Goal: Task Accomplishment & Management: Manage account settings

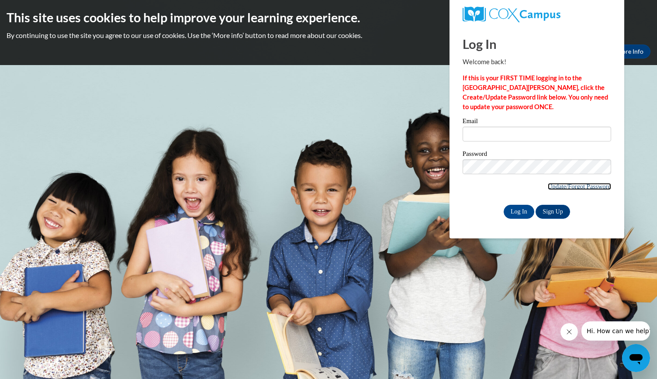
click at [558, 187] on link "Update/Forgot Password" at bounding box center [579, 186] width 63 height 7
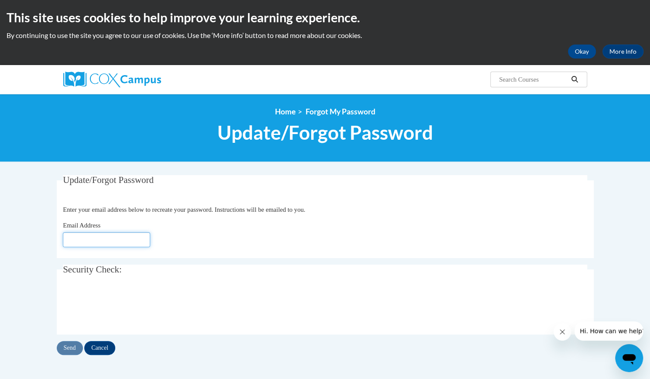
click at [135, 242] on input "Email Address" at bounding box center [106, 239] width 87 height 15
type input "[EMAIL_ADDRESS][PERSON_NAME][DOMAIN_NAME]"
click at [73, 348] on input "Send" at bounding box center [70, 348] width 26 height 14
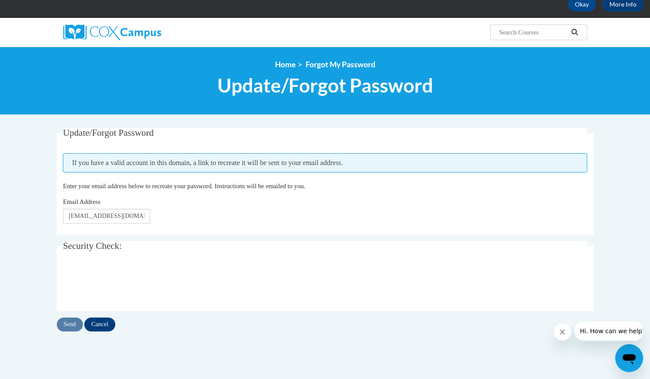
scroll to position [49, 0]
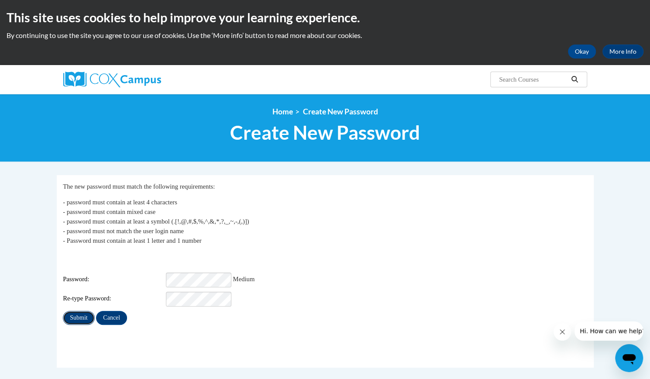
click at [82, 311] on input "Submit" at bounding box center [78, 318] width 31 height 14
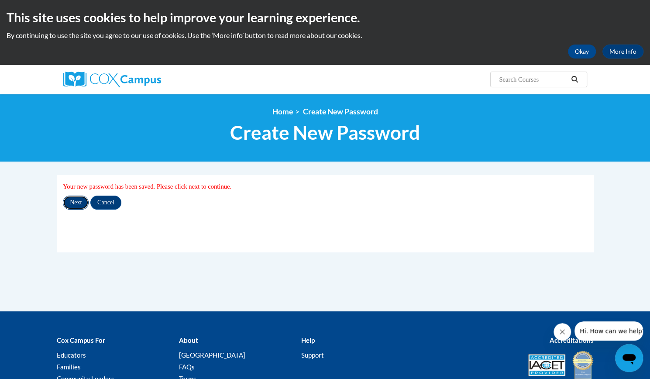
click at [76, 206] on input "Next" at bounding box center [76, 203] width 26 height 14
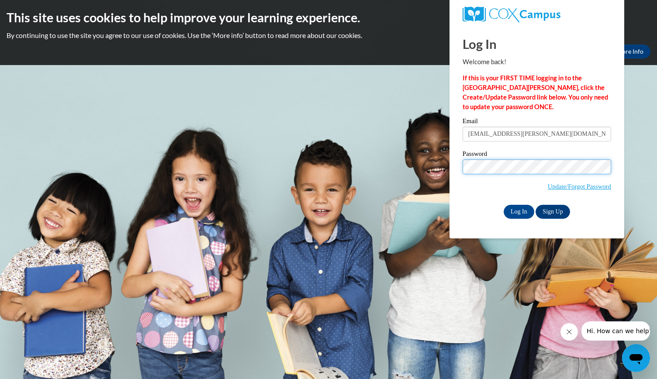
click at [445, 173] on body "This site uses cookies to help improve your learning experience. By continuing …" at bounding box center [328, 189] width 657 height 379
click at [504, 205] on input "Log In" at bounding box center [519, 212] width 31 height 14
click at [525, 214] on input "Log In" at bounding box center [519, 212] width 31 height 14
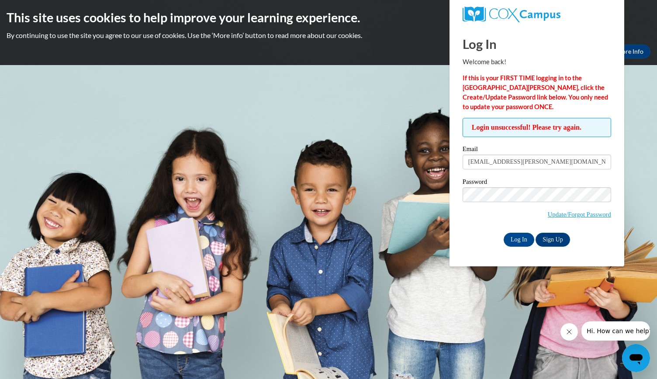
click at [462, 198] on div "Login unsuccessful! Please try again. Please enter your email! Please enter you…" at bounding box center [537, 182] width 162 height 128
click at [504, 233] on input "Log In" at bounding box center [519, 240] width 31 height 14
click at [551, 214] on link "Update/Forgot Password" at bounding box center [579, 214] width 63 height 7
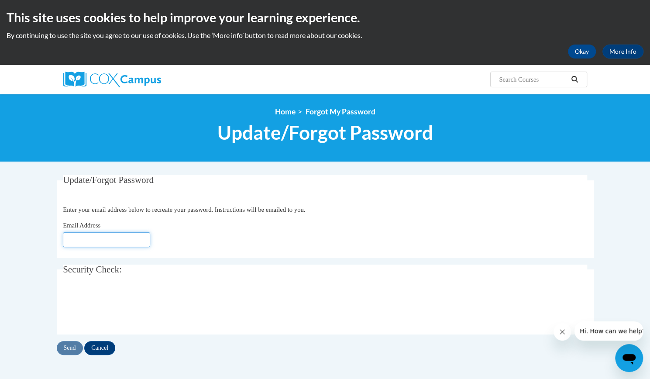
click at [116, 244] on input "Email Address" at bounding box center [106, 239] width 87 height 15
type input "hope.a.curtis@gmail.com"
click at [72, 347] on input "Send" at bounding box center [70, 348] width 26 height 14
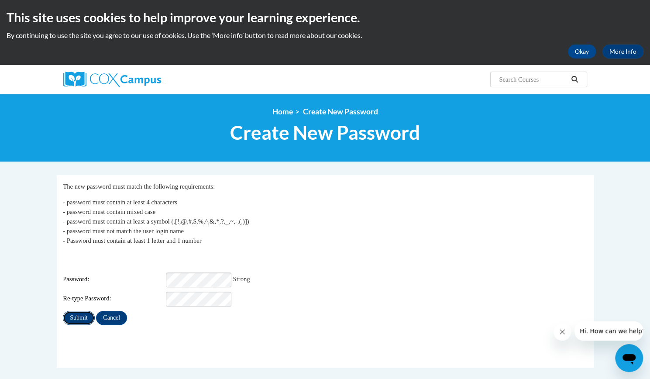
click at [81, 314] on input "Submit" at bounding box center [78, 318] width 31 height 14
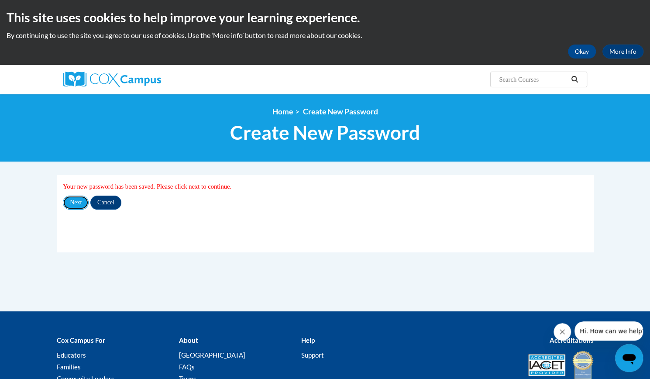
drag, startPoint x: 77, startPoint y: 201, endPoint x: 223, endPoint y: 302, distance: 178.0
click at [223, 302] on div "My Password Your new password has been saved. Please click next to continue. Ne…" at bounding box center [325, 243] width 550 height 136
click at [74, 205] on input "Next" at bounding box center [76, 203] width 26 height 14
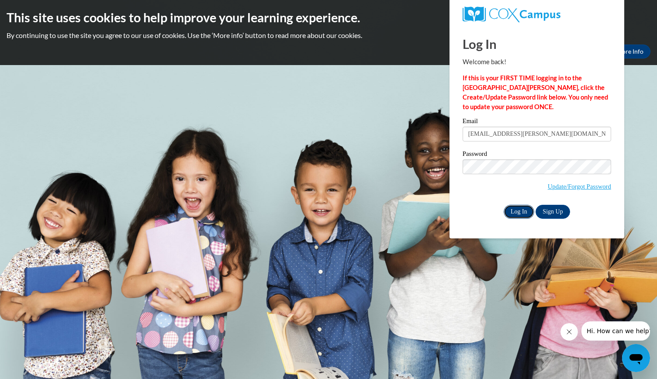
click at [518, 214] on input "Log In" at bounding box center [519, 212] width 31 height 14
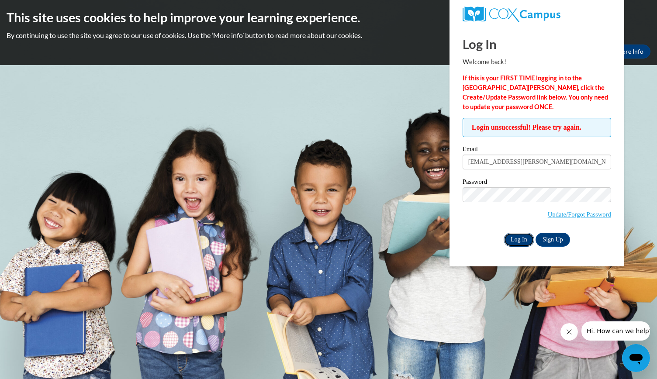
click at [519, 239] on input "Log In" at bounding box center [519, 240] width 31 height 14
click at [510, 244] on input "Log In" at bounding box center [519, 240] width 31 height 14
click at [527, 236] on input "Log In" at bounding box center [519, 240] width 31 height 14
click at [504, 233] on input "Log In" at bounding box center [519, 240] width 31 height 14
click at [460, 193] on div "Login unsuccessful! Please try again. Please enter your email! Please enter you…" at bounding box center [537, 182] width 162 height 128
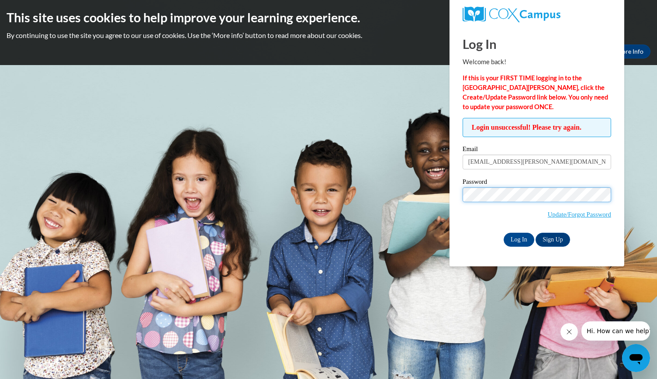
click at [504, 233] on input "Log In" at bounding box center [519, 240] width 31 height 14
click at [451, 198] on div "Log In Welcome back! If this is your FIRST TIME logging in to the NEW Cox Campu…" at bounding box center [537, 146] width 188 height 240
click at [504, 233] on input "Log In" at bounding box center [519, 240] width 31 height 14
click at [446, 197] on body "This site uses cookies to help improve your learning experience. By continuing …" at bounding box center [328, 189] width 657 height 379
click at [504, 233] on input "Log In" at bounding box center [519, 240] width 31 height 14
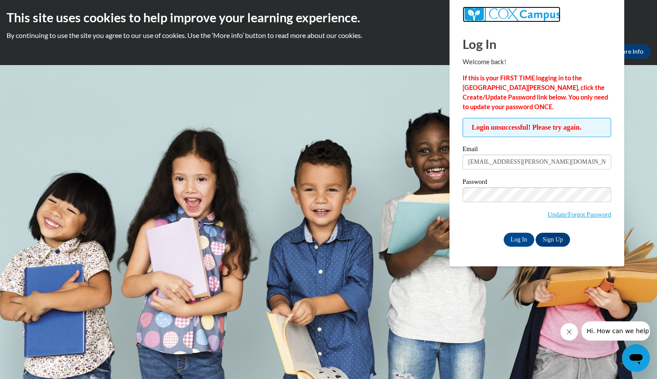
click at [490, 16] on img at bounding box center [512, 15] width 98 height 16
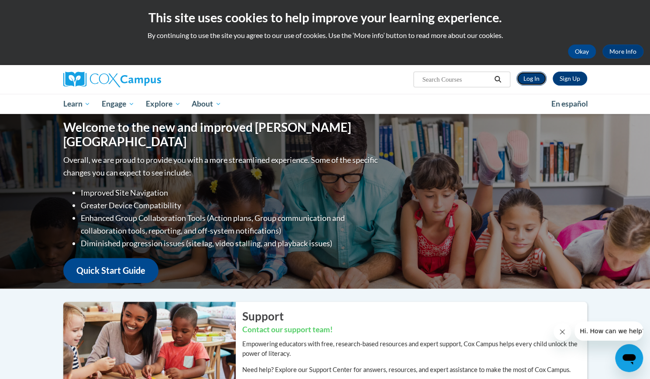
click at [539, 79] on link "Log In" at bounding box center [532, 79] width 30 height 14
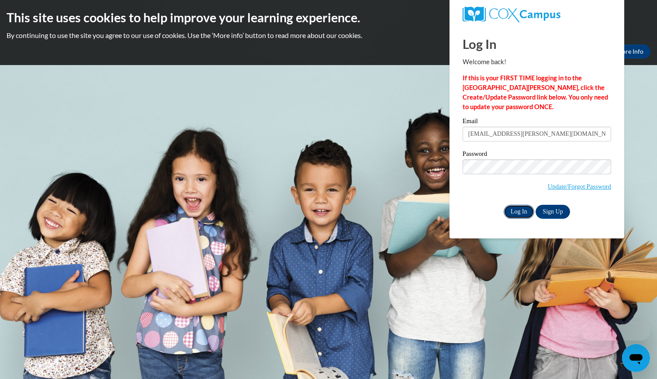
click at [523, 209] on input "Log In" at bounding box center [519, 212] width 31 height 14
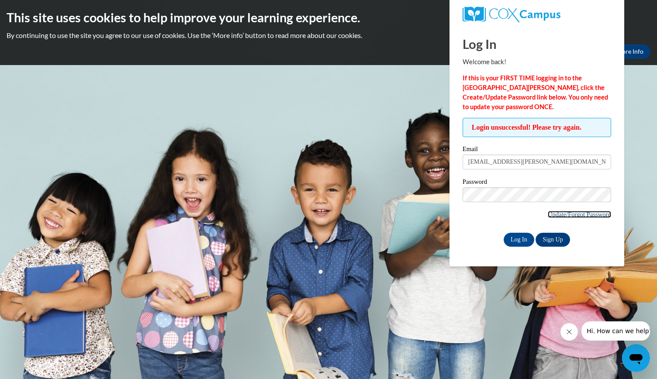
click at [548, 211] on link "Update/Forgot Password" at bounding box center [579, 214] width 63 height 7
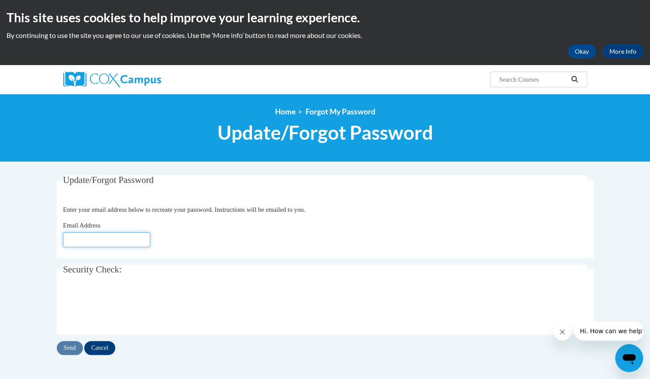
click at [119, 243] on input "Email Address" at bounding box center [106, 239] width 87 height 15
type input "[EMAIL_ADDRESS][PERSON_NAME][DOMAIN_NAME]"
click at [67, 348] on input "Send" at bounding box center [70, 348] width 26 height 14
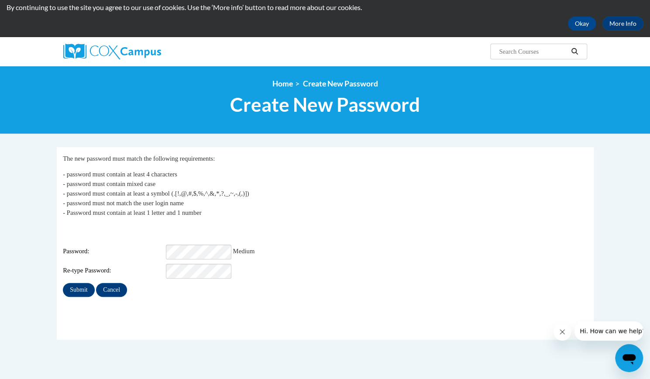
scroll to position [29, 0]
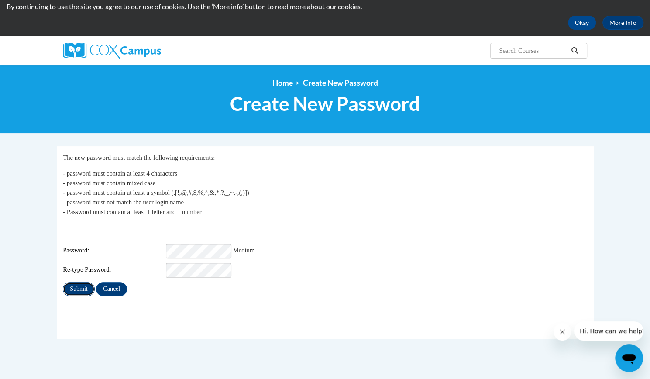
click at [83, 284] on input "Submit" at bounding box center [78, 289] width 31 height 14
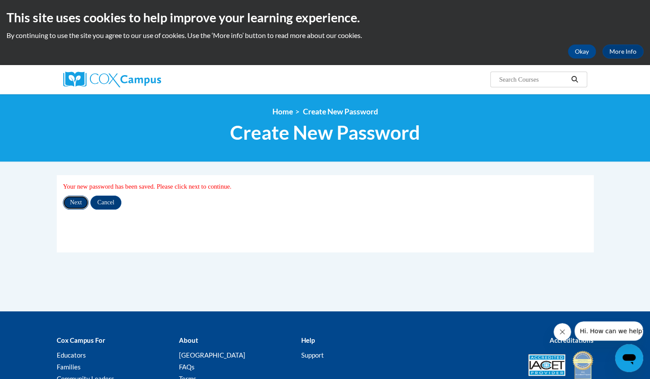
click at [82, 203] on input "Next" at bounding box center [76, 203] width 26 height 14
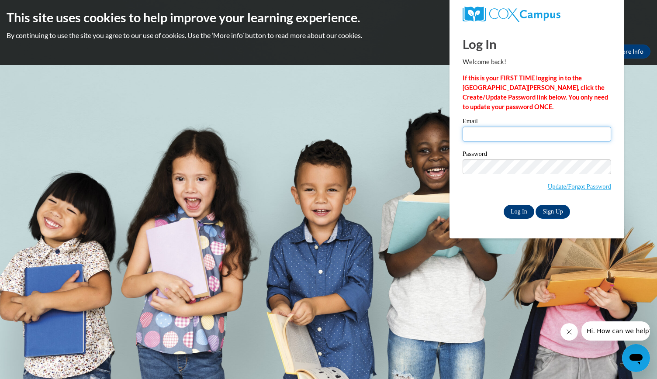
type input "[EMAIL_ADDRESS][DOMAIN_NAME]"
click at [517, 207] on input "Log In" at bounding box center [519, 212] width 31 height 14
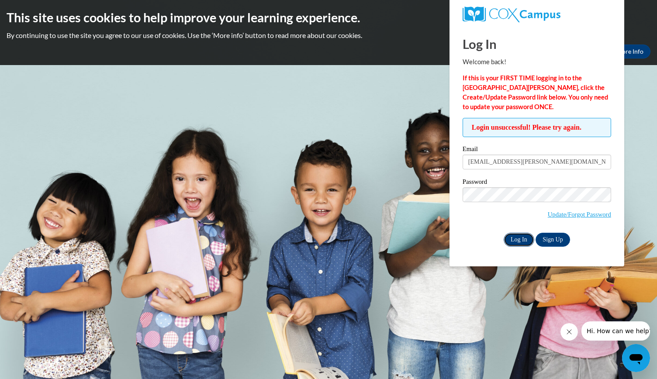
click at [515, 238] on input "Log In" at bounding box center [519, 240] width 31 height 14
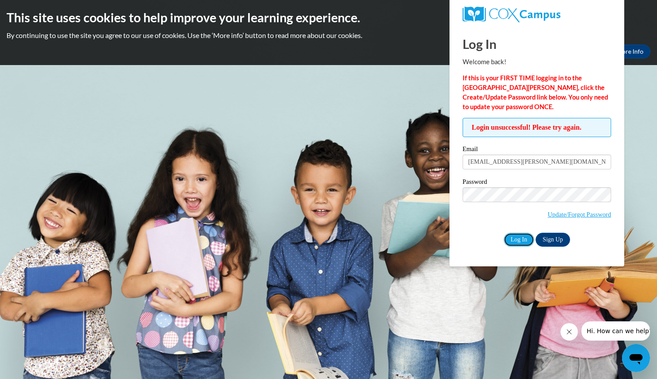
click at [515, 238] on input "Log In" at bounding box center [519, 240] width 31 height 14
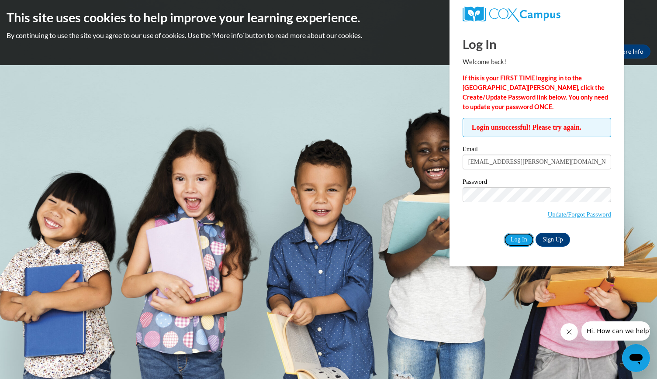
click at [515, 238] on input "Log In" at bounding box center [519, 240] width 31 height 14
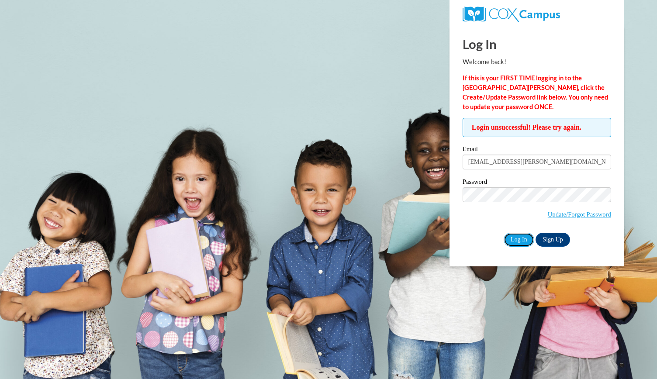
click at [515, 238] on input "Log In" at bounding box center [519, 240] width 31 height 14
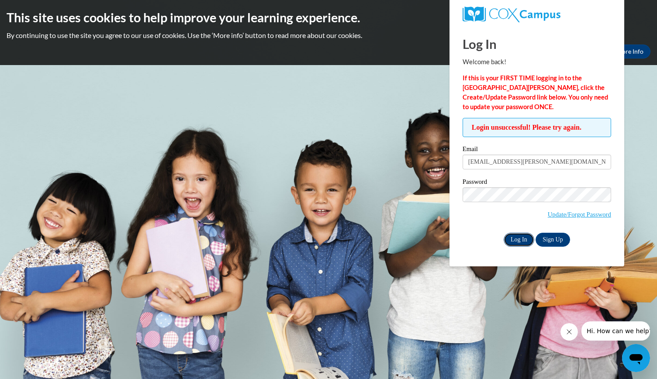
click at [521, 242] on input "Log In" at bounding box center [519, 240] width 31 height 14
click at [522, 242] on input "Log In" at bounding box center [519, 240] width 31 height 14
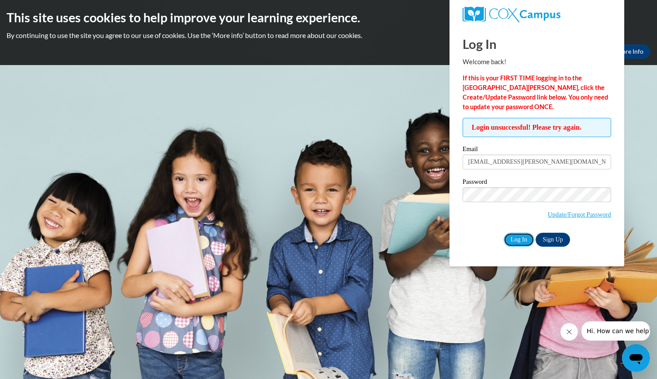
click at [522, 242] on input "Log In" at bounding box center [519, 240] width 31 height 14
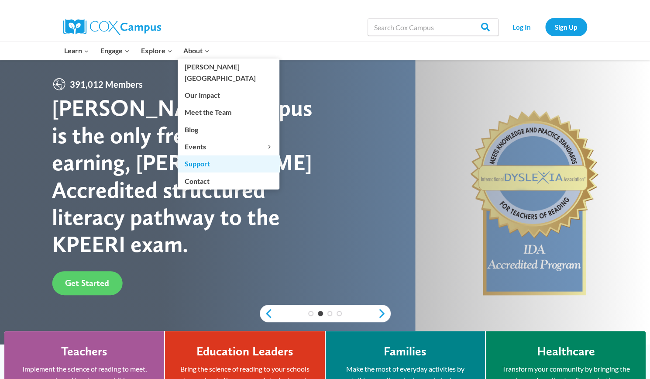
click at [210, 156] on link "Support" at bounding box center [229, 164] width 102 height 17
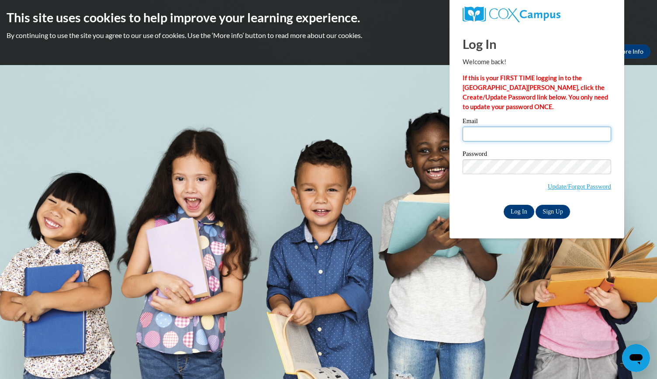
type input "[EMAIL_ADDRESS][PERSON_NAME][DOMAIN_NAME]"
click at [520, 211] on input "Log In" at bounding box center [519, 212] width 31 height 14
